Goal: Task Accomplishment & Management: Use online tool/utility

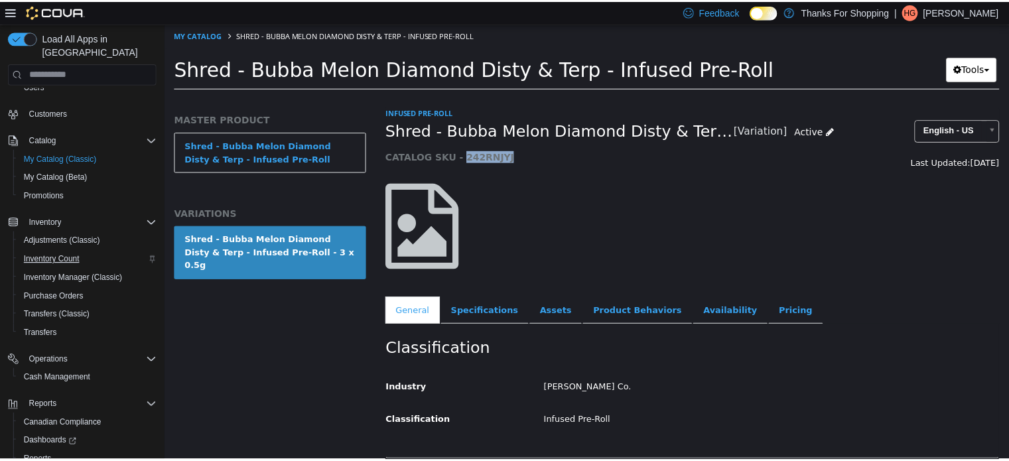
scroll to position [114, 0]
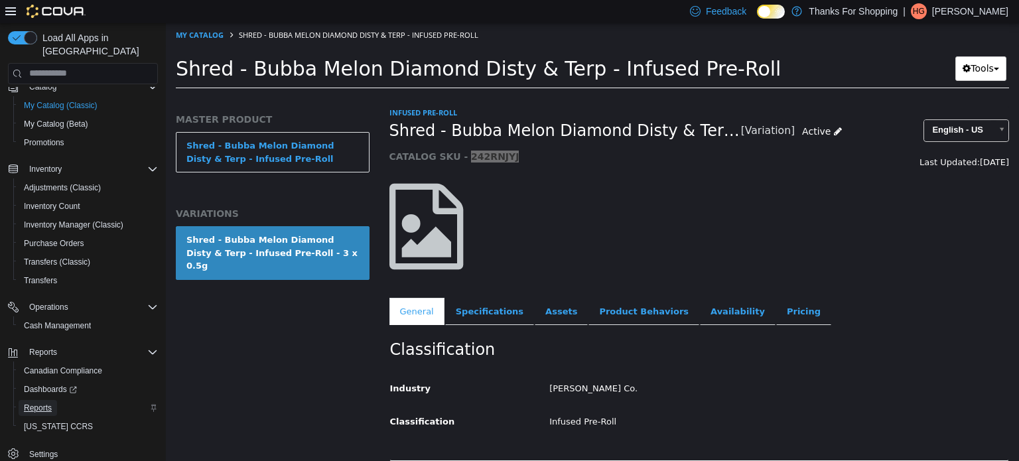
click at [50, 400] on span "Reports" at bounding box center [38, 408] width 28 height 16
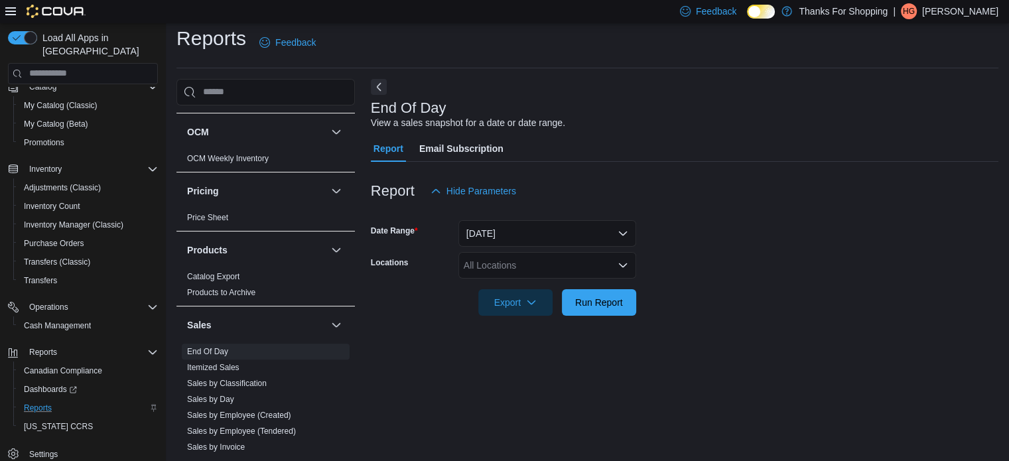
scroll to position [829, 0]
click at [544, 242] on button "[DATE]" at bounding box center [547, 233] width 178 height 27
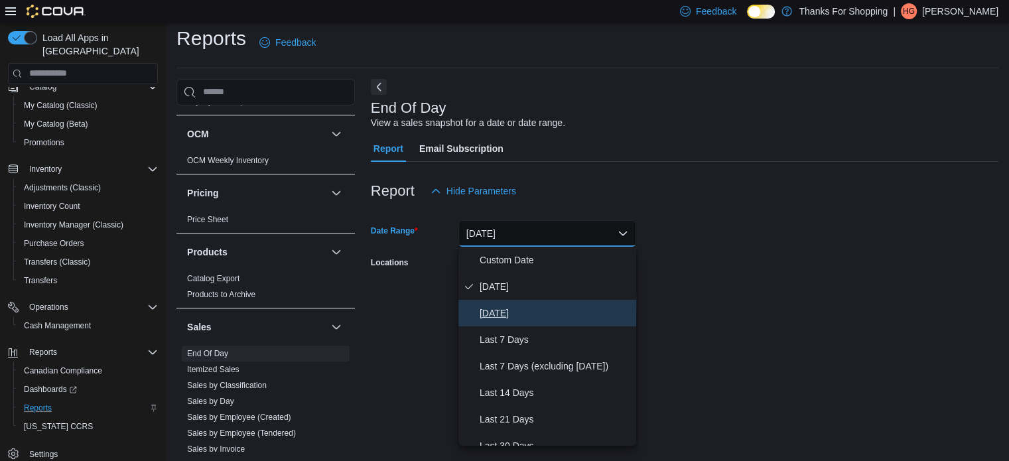
click at [523, 317] on span "[DATE]" at bounding box center [555, 313] width 151 height 16
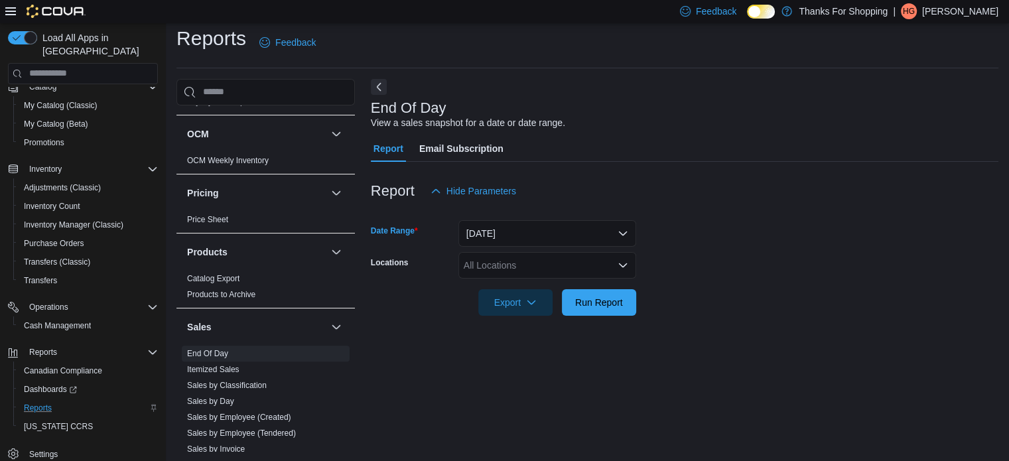
click at [557, 275] on div "All Locations" at bounding box center [547, 265] width 178 height 27
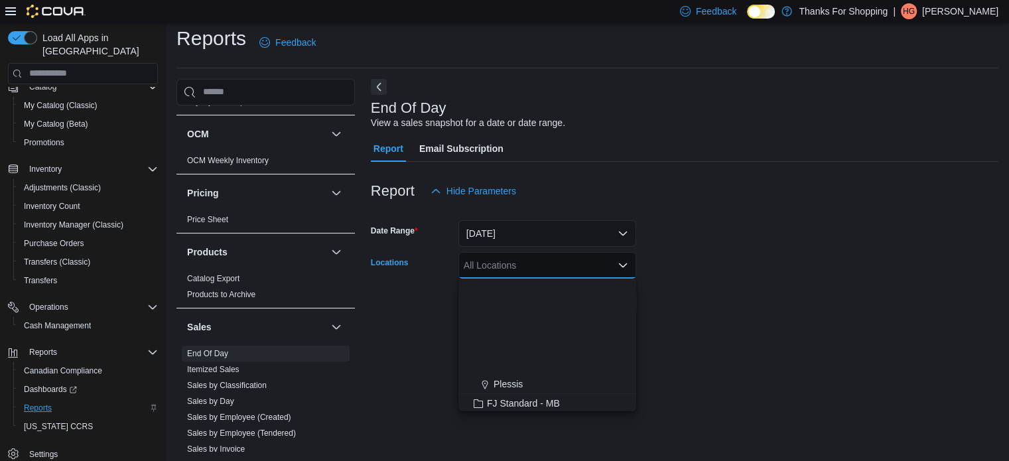
scroll to position [199, 0]
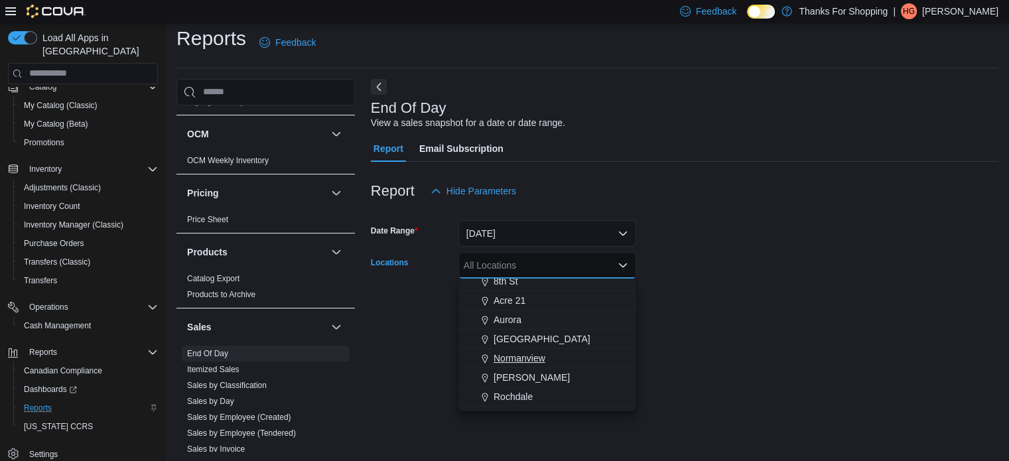
click at [529, 349] on button "Normanview" at bounding box center [547, 358] width 178 height 19
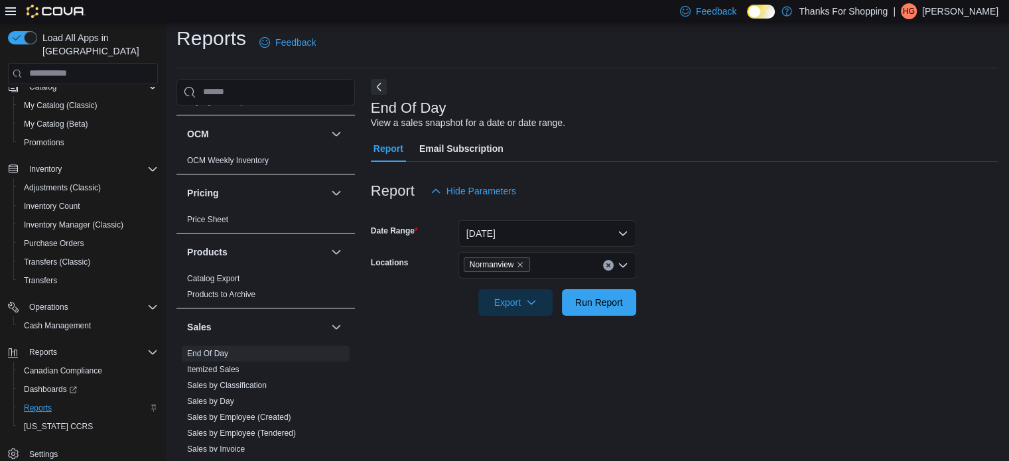
click at [763, 243] on form "Date Range [DATE] Locations [GEOGRAPHIC_DATA] Export Run Report" at bounding box center [685, 259] width 628 height 111
click at [604, 285] on div at bounding box center [685, 284] width 628 height 11
click at [607, 291] on span "Run Report" at bounding box center [599, 302] width 58 height 27
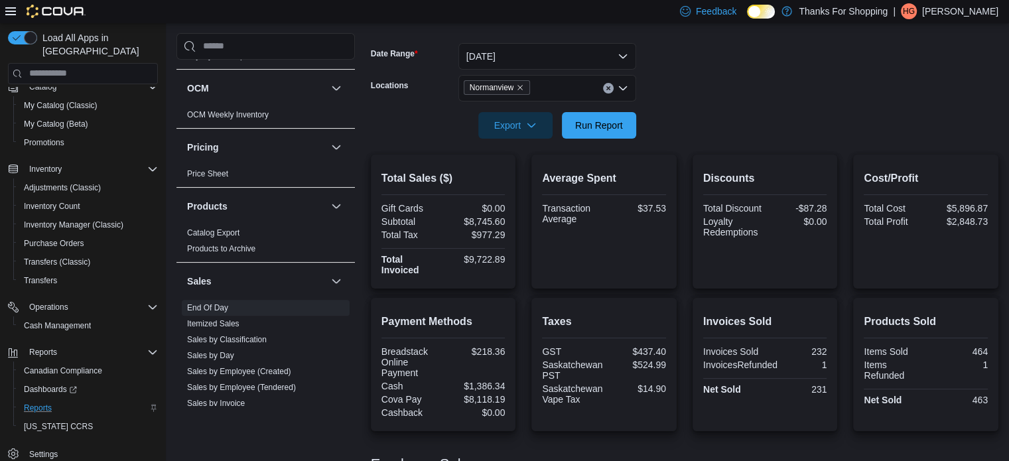
scroll to position [208, 0]
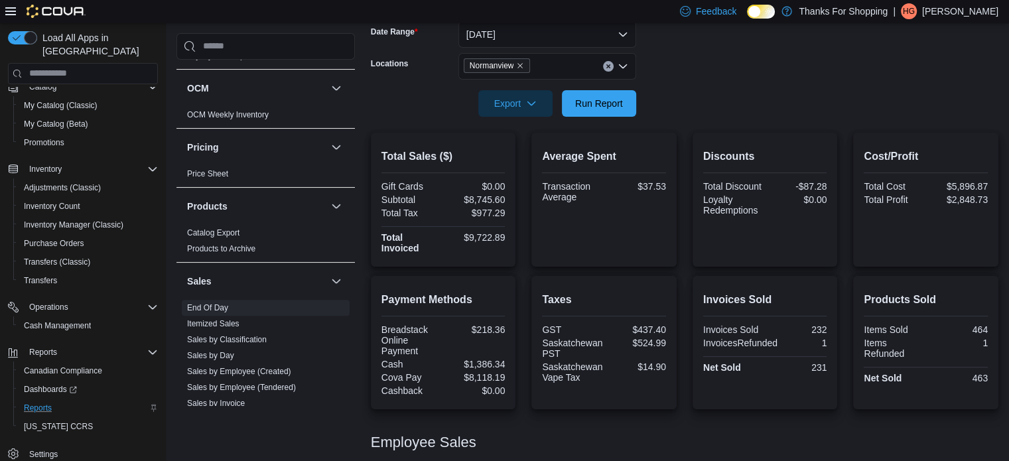
click at [979, 13] on p "[PERSON_NAME]" at bounding box center [960, 11] width 76 height 16
click at [927, 123] on span "Sign Out" at bounding box center [913, 126] width 36 height 13
